Goal: Task Accomplishment & Management: Use online tool/utility

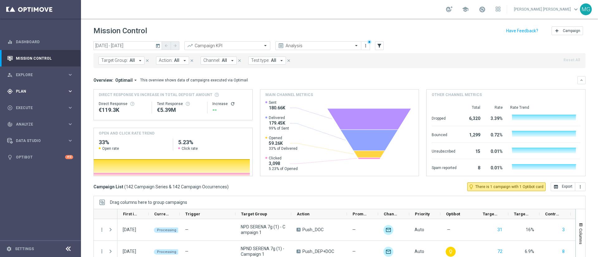
click at [39, 95] on div "gps_fixed Plan keyboard_arrow_right" at bounding box center [40, 91] width 80 height 16
click at [31, 155] on span "Execute" at bounding box center [41, 155] width 51 height 4
click at [59, 85] on div "gps_fixed Plan keyboard_arrow_right" at bounding box center [40, 91] width 80 height 16
click at [32, 142] on link "Realtime Triggers" at bounding box center [40, 141] width 49 height 5
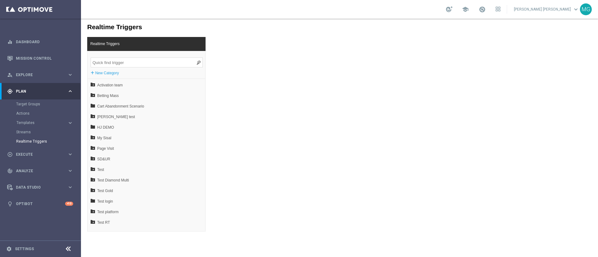
click at [125, 65] on input "search" at bounding box center [147, 63] width 112 height 10
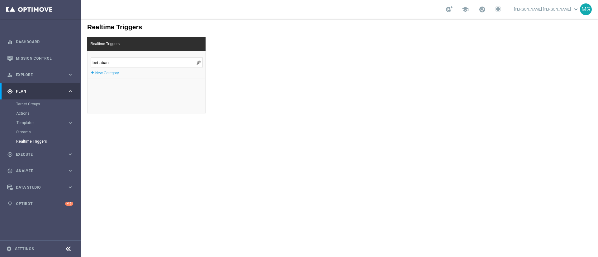
click at [128, 66] on input "bet aban" at bounding box center [147, 63] width 112 height 10
type input "b"
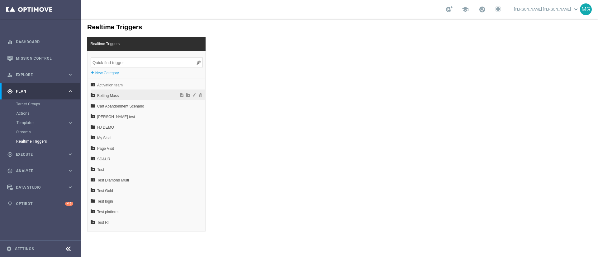
click at [108, 94] on span "Betting Mass" at bounding box center [131, 96] width 69 height 11
click at [109, 103] on span "Login_no_app" at bounding box center [133, 106] width 67 height 11
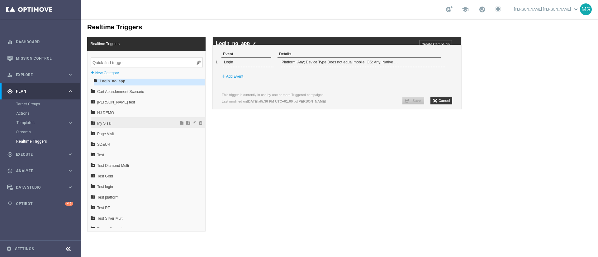
scroll to position [33, 0]
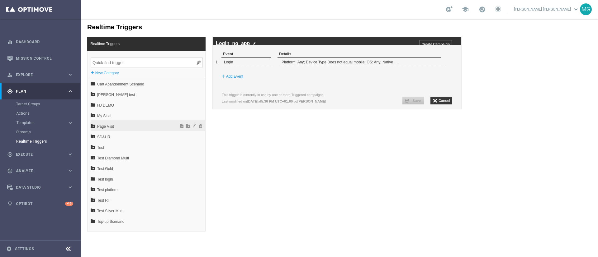
click at [112, 130] on span "Page Visit" at bounding box center [131, 126] width 69 height 11
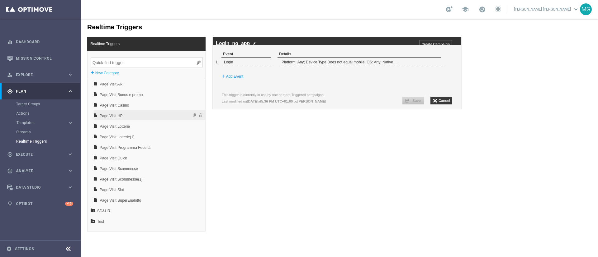
scroll to position [92, 0]
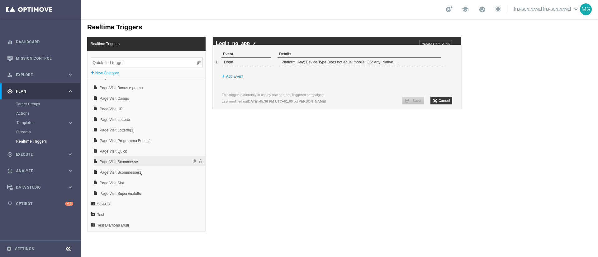
click at [121, 163] on span "Page Visit Scommesse" at bounding box center [133, 162] width 67 height 11
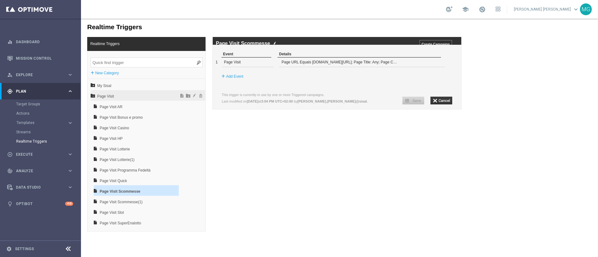
scroll to position [0, 0]
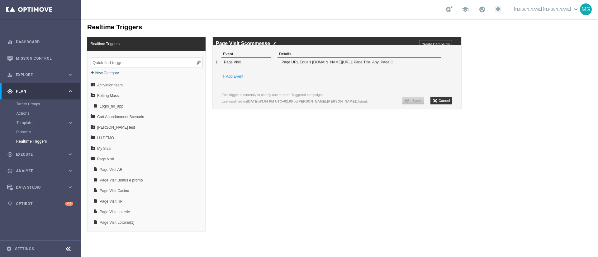
click at [103, 74] on label "New Category" at bounding box center [107, 73] width 24 height 6
click at [281, 169] on div "Realtime Triggers Realtime Triggers + New Category Activation team Betting Mass…" at bounding box center [339, 125] width 517 height 213
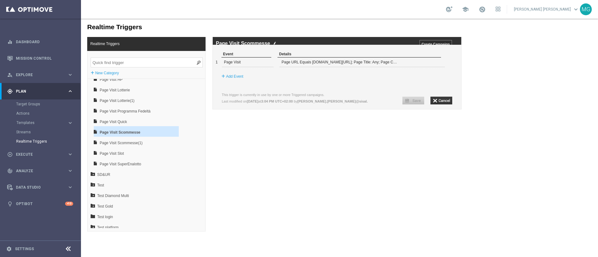
scroll to position [129, 0]
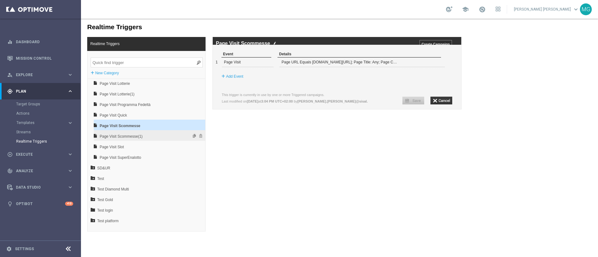
click at [126, 137] on span "Page Visit Scommesse(1)" at bounding box center [133, 136] width 67 height 11
